Goal: Find specific page/section: Find specific page/section

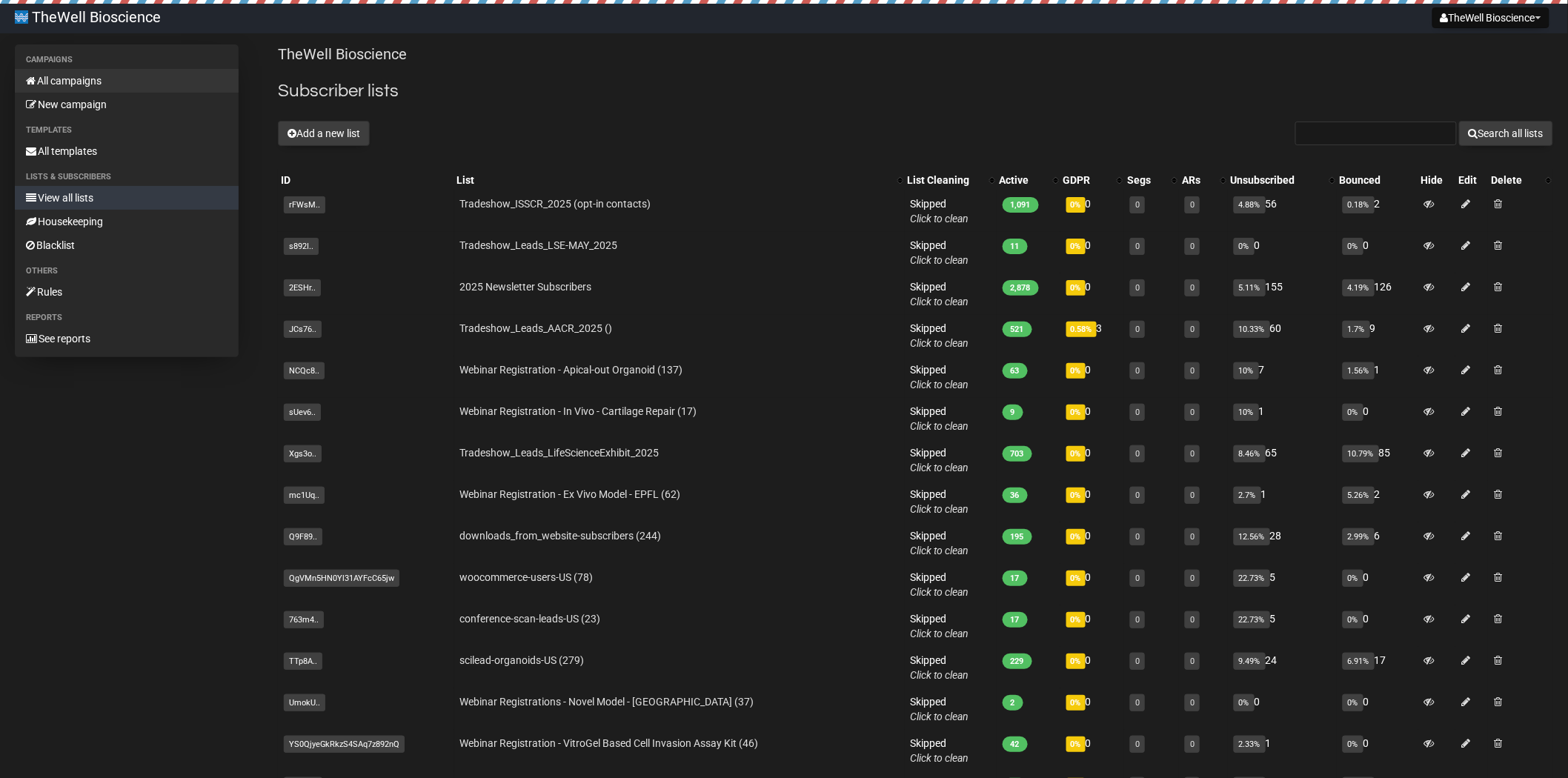
click at [57, 84] on link "All campaigns" at bounding box center [126, 81] width 224 height 24
drag, startPoint x: 597, startPoint y: 112, endPoint x: 292, endPoint y: 81, distance: 306.6
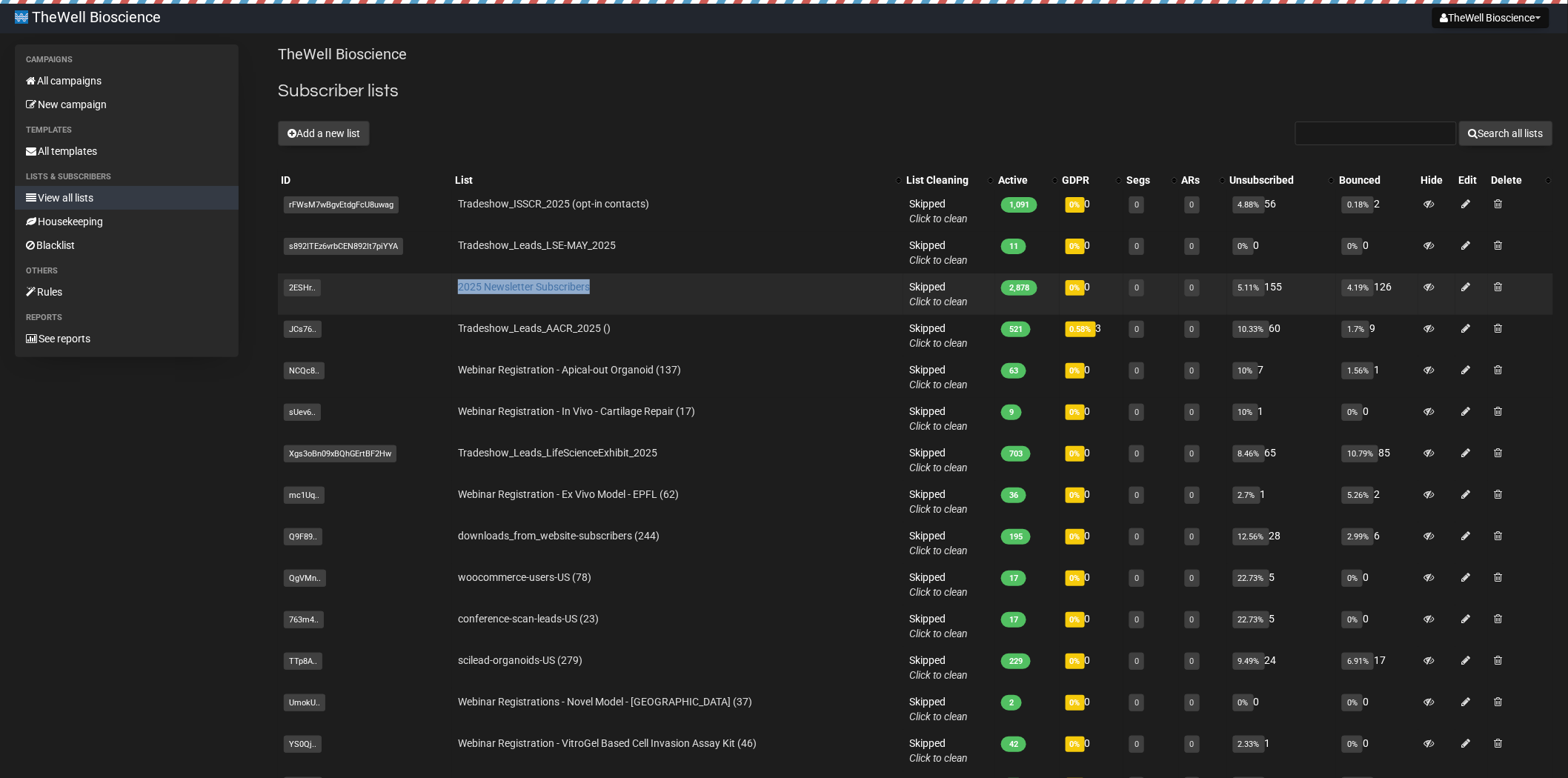
drag, startPoint x: 619, startPoint y: 287, endPoint x: 459, endPoint y: 284, distance: 160.0
click at [459, 284] on td "2025 Newsletter Subscribers" at bounding box center [677, 294] width 451 height 41
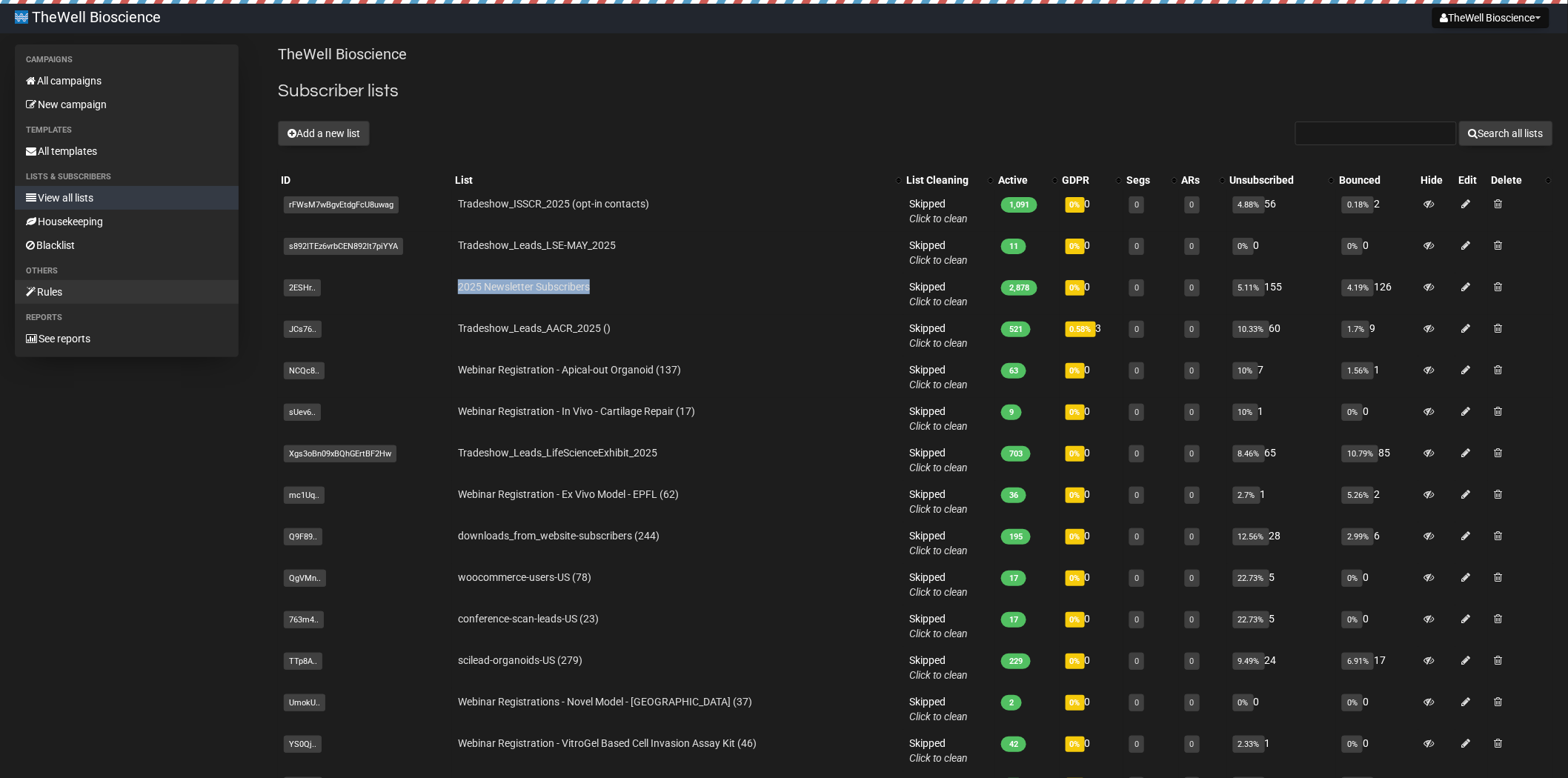
copy link "2025 Newsletter Subscribers"
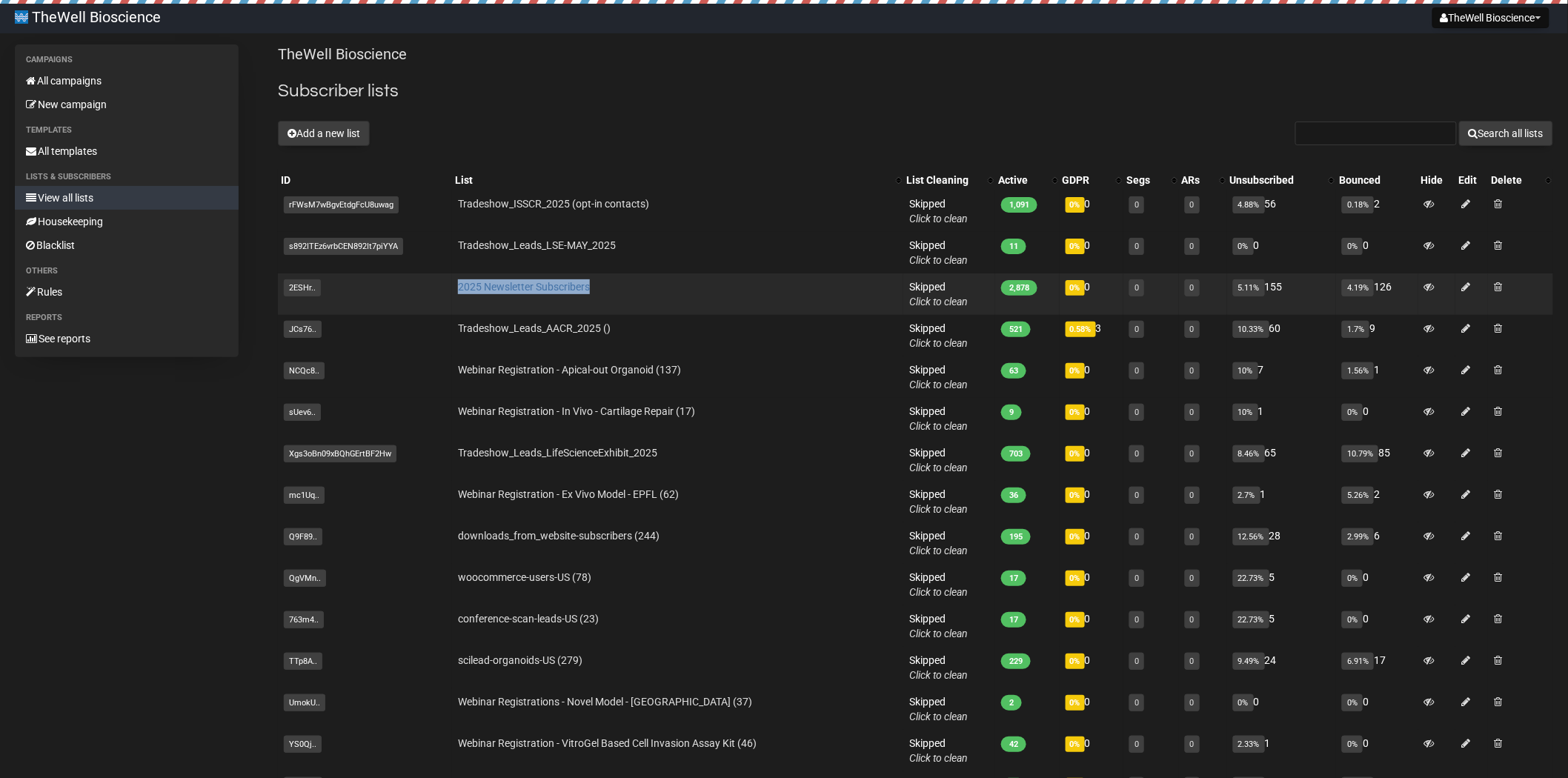
click at [559, 286] on link "2025 Newsletter Subscribers" at bounding box center [524, 286] width 132 height 12
